Goal: Information Seeking & Learning: Learn about a topic

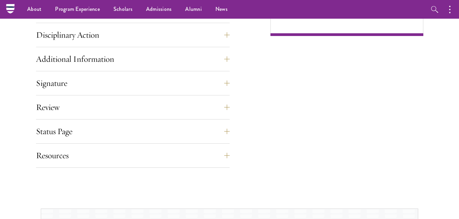
scroll to position [407, 0]
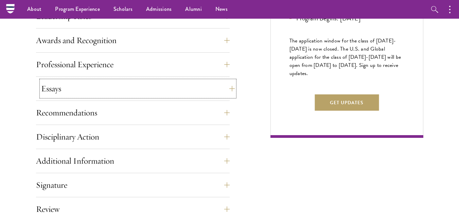
click at [222, 88] on button "Essays" at bounding box center [138, 88] width 194 height 16
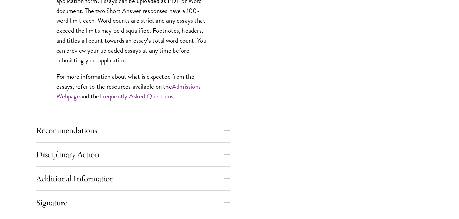
scroll to position [611, 0]
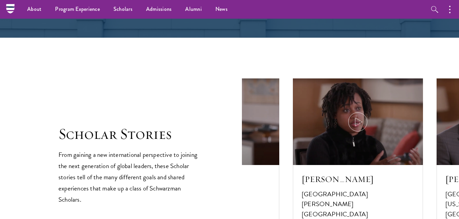
scroll to position [1002, 0]
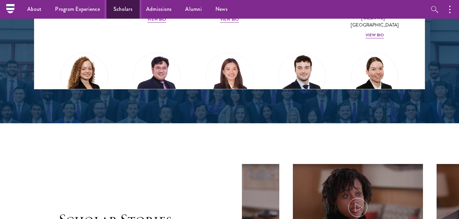
click at [126, 10] on link "Scholars" at bounding box center [123, 9] width 33 height 19
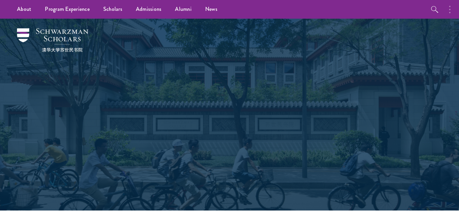
click at [449, 9] on icon "button" at bounding box center [449, 9] width 1 height 8
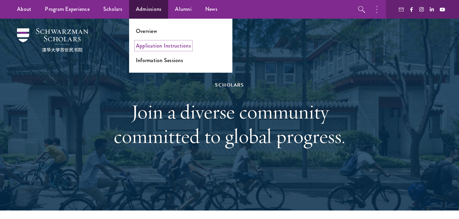
click at [158, 45] on link "Application Instructions" at bounding box center [163, 46] width 55 height 8
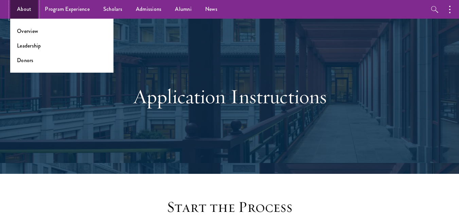
click at [26, 5] on link "About" at bounding box center [24, 9] width 28 height 19
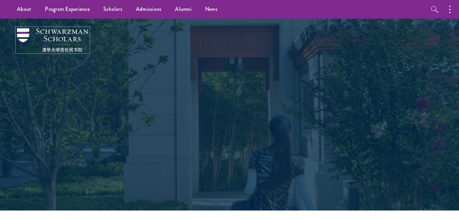
click at [50, 35] on img at bounding box center [52, 40] width 71 height 24
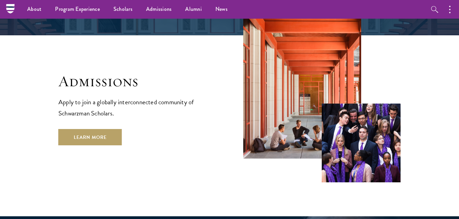
scroll to position [1037, 0]
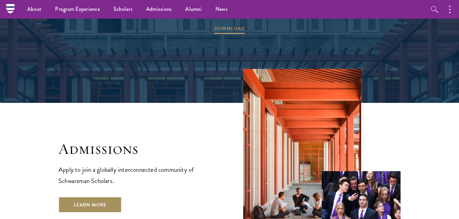
drag, startPoint x: 95, startPoint y: 165, endPoint x: 90, endPoint y: 145, distance: 20.0
click at [94, 197] on link "Learn More" at bounding box center [89, 205] width 63 height 16
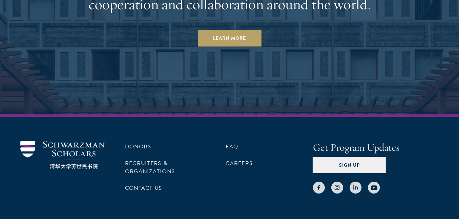
scroll to position [3350, 0]
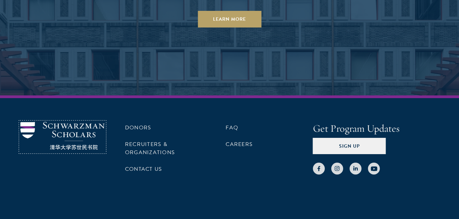
click at [61, 122] on img at bounding box center [62, 136] width 84 height 28
